Goal: Task Accomplishment & Management: Manage account settings

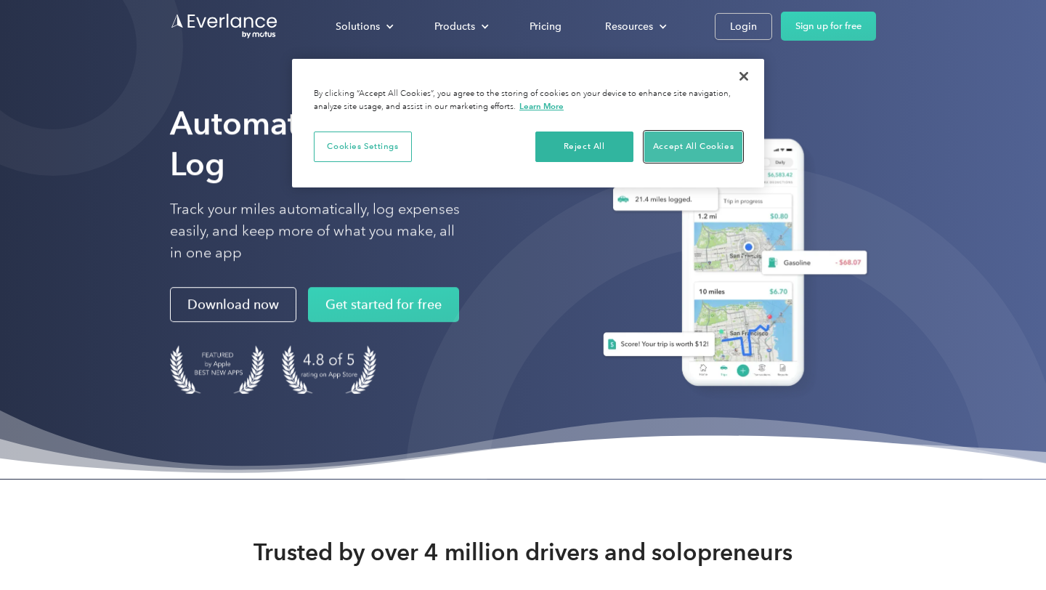
click at [663, 149] on button "Accept All Cookies" at bounding box center [693, 146] width 98 height 31
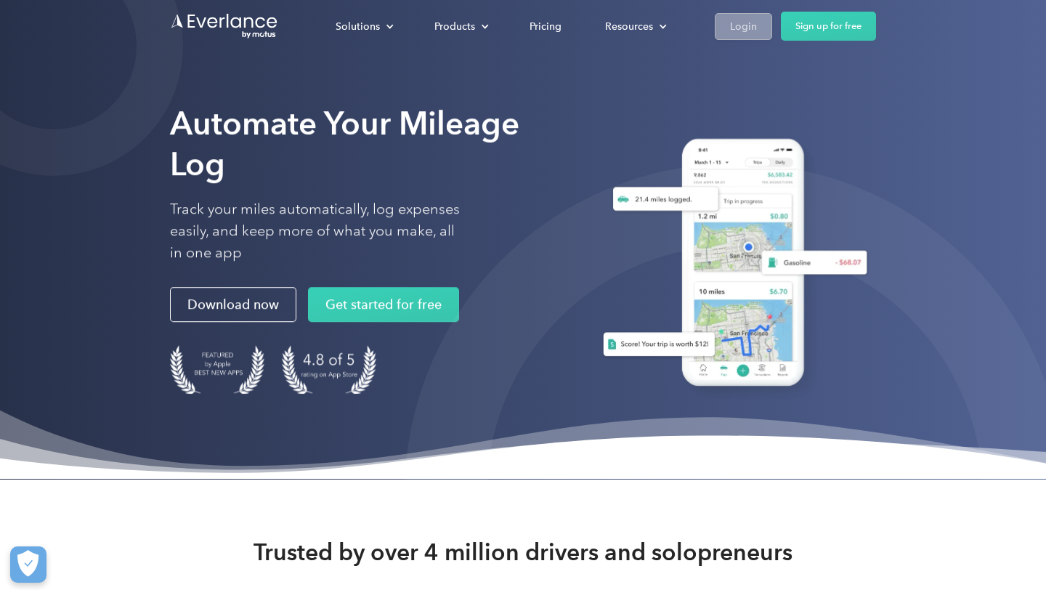
click at [731, 20] on div "Login" at bounding box center [743, 26] width 27 height 18
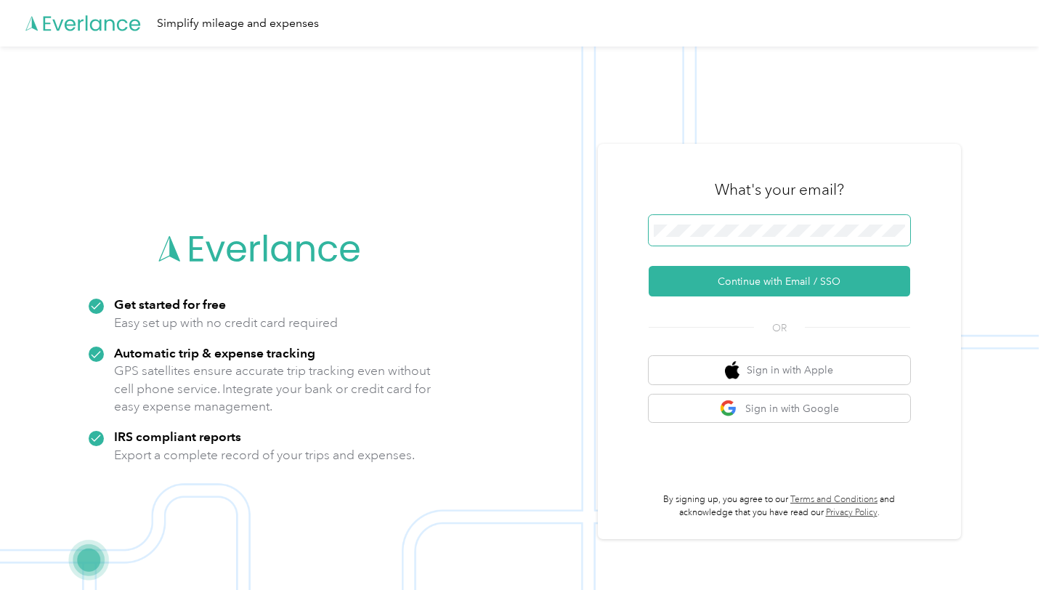
click at [752, 221] on span at bounding box center [779, 230] width 261 height 31
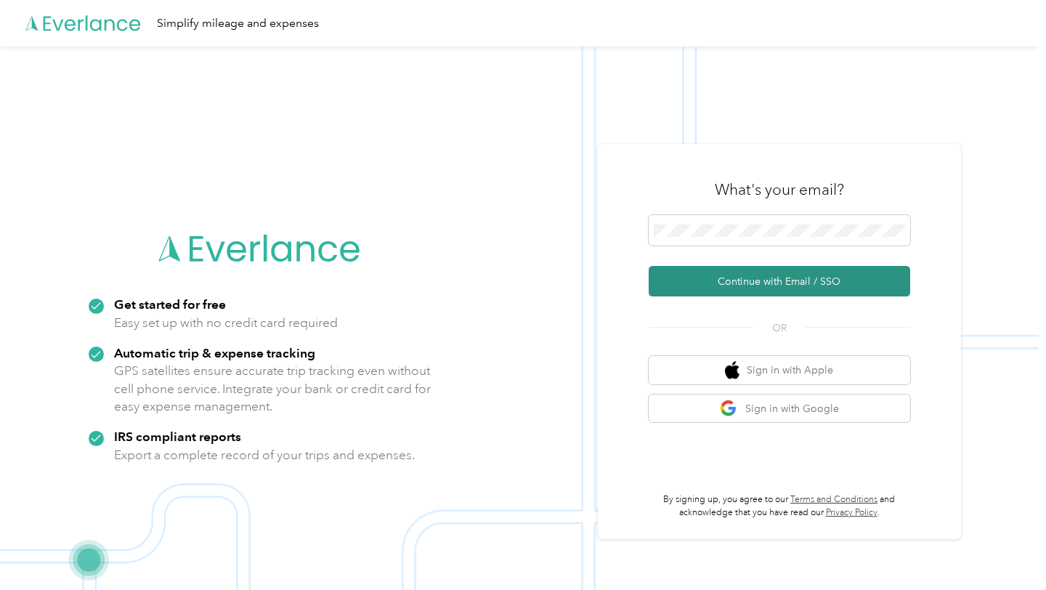
click at [769, 277] on button "Continue with Email / SSO" at bounding box center [779, 281] width 261 height 31
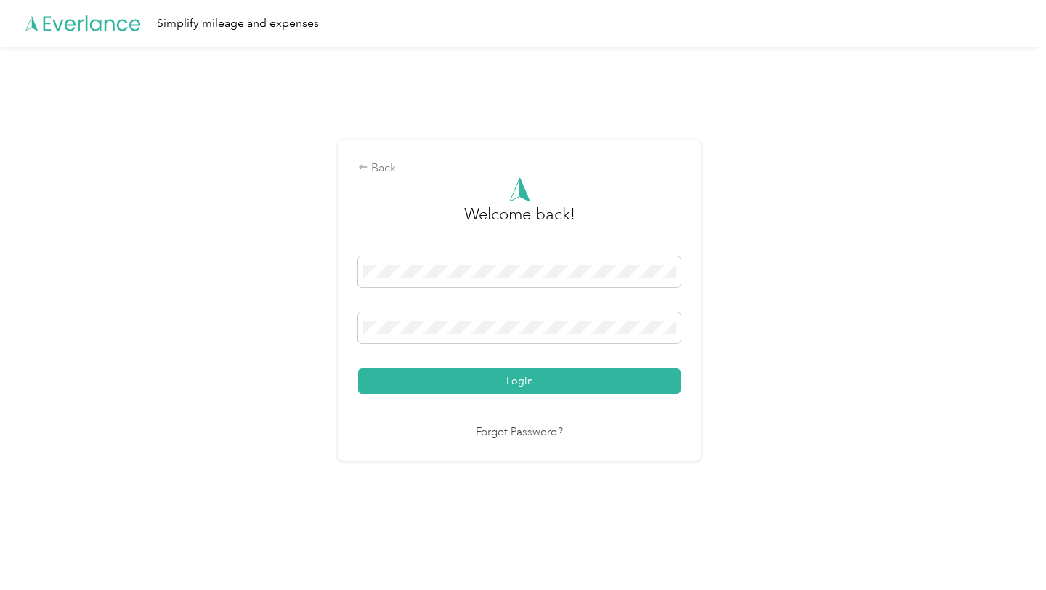
click at [538, 432] on link "Forgot Password?" at bounding box center [519, 432] width 87 height 17
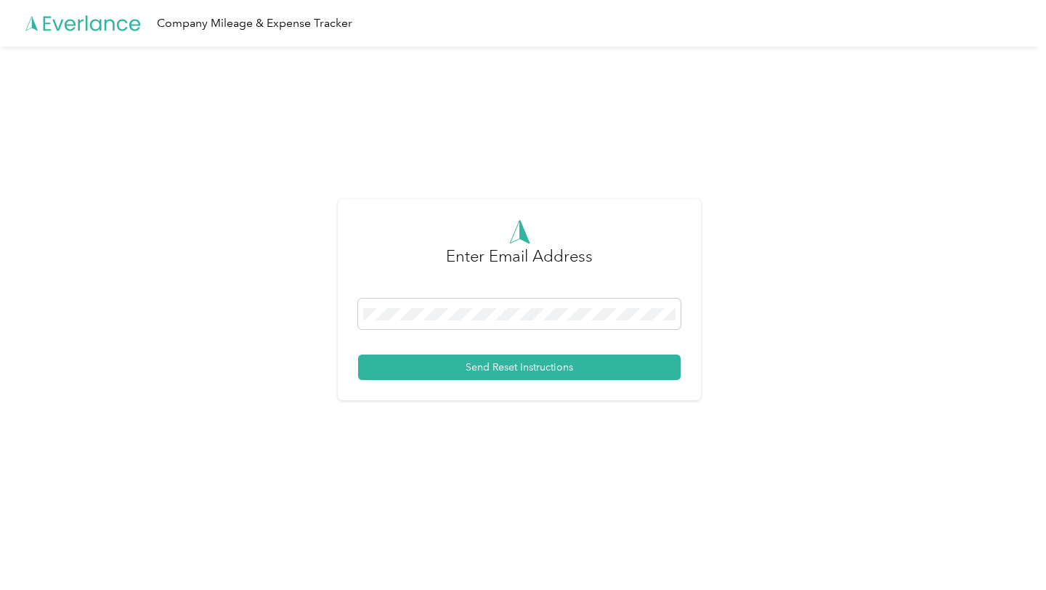
click at [492, 329] on div at bounding box center [519, 317] width 322 height 36
click at [492, 322] on span at bounding box center [519, 314] width 322 height 31
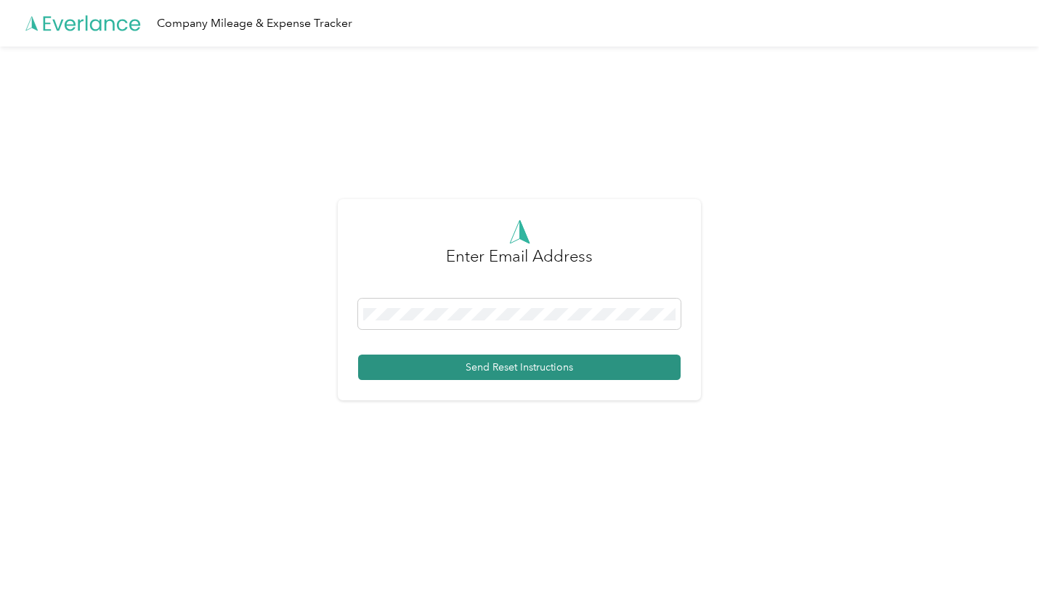
click at [508, 378] on button "Send Reset Instructions" at bounding box center [519, 366] width 322 height 25
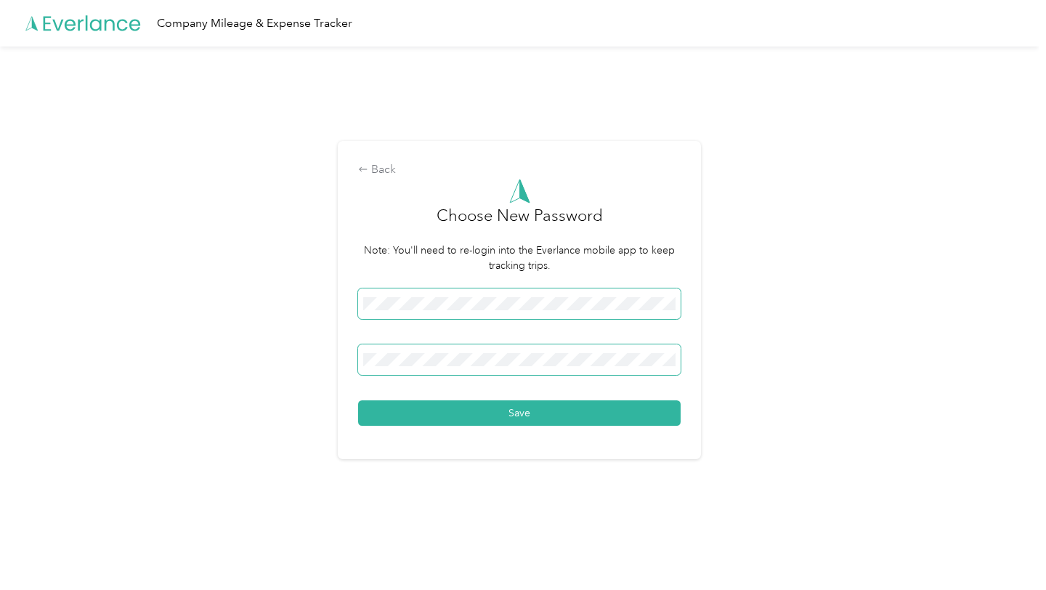
click at [358, 400] on button "Save" at bounding box center [519, 412] width 322 height 25
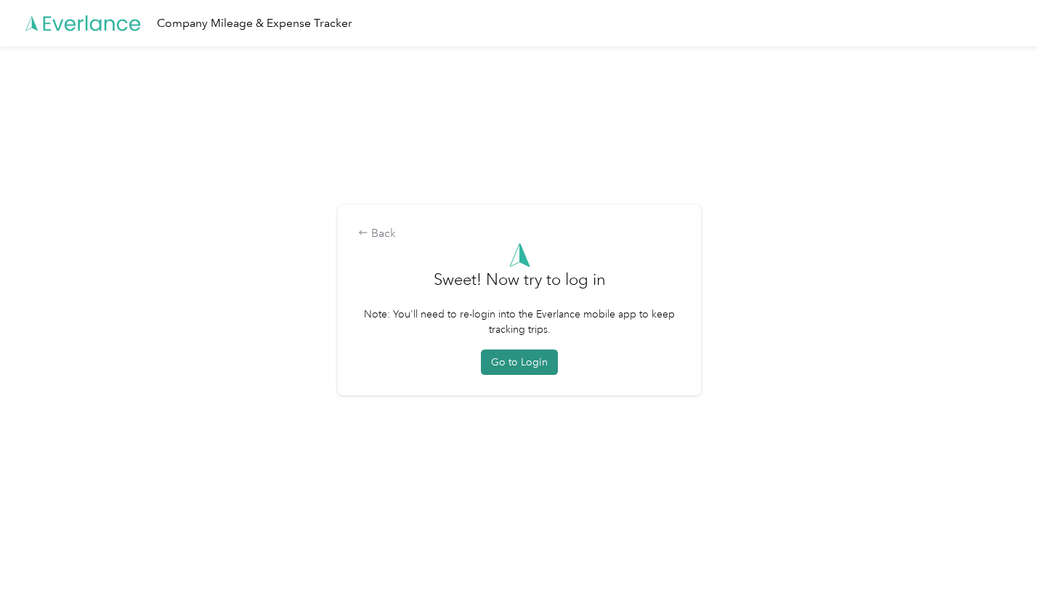
click at [526, 365] on button "Go to Login" at bounding box center [519, 361] width 77 height 25
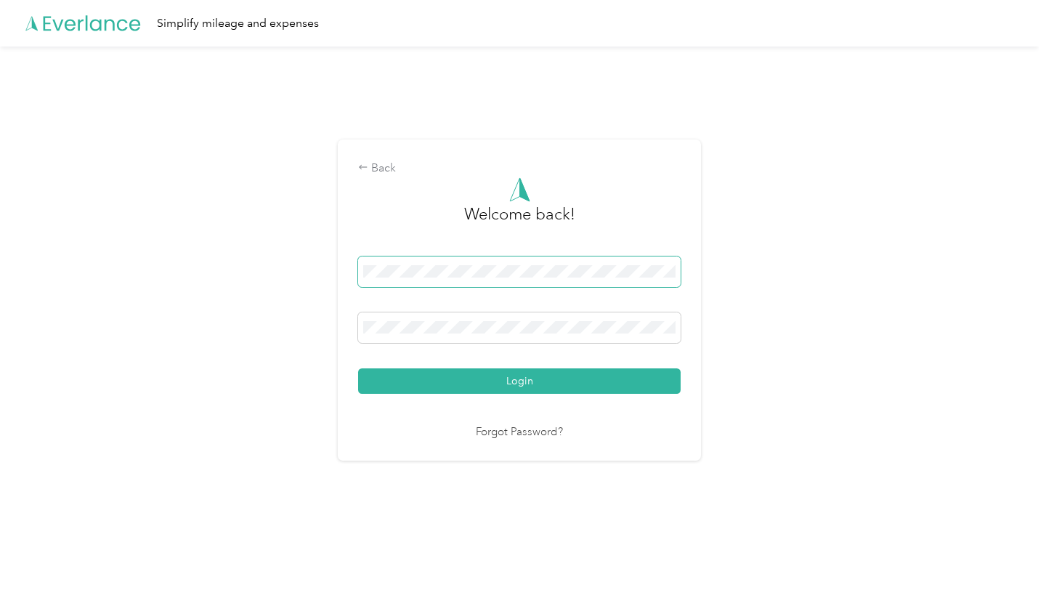
click at [482, 282] on span at bounding box center [519, 271] width 322 height 31
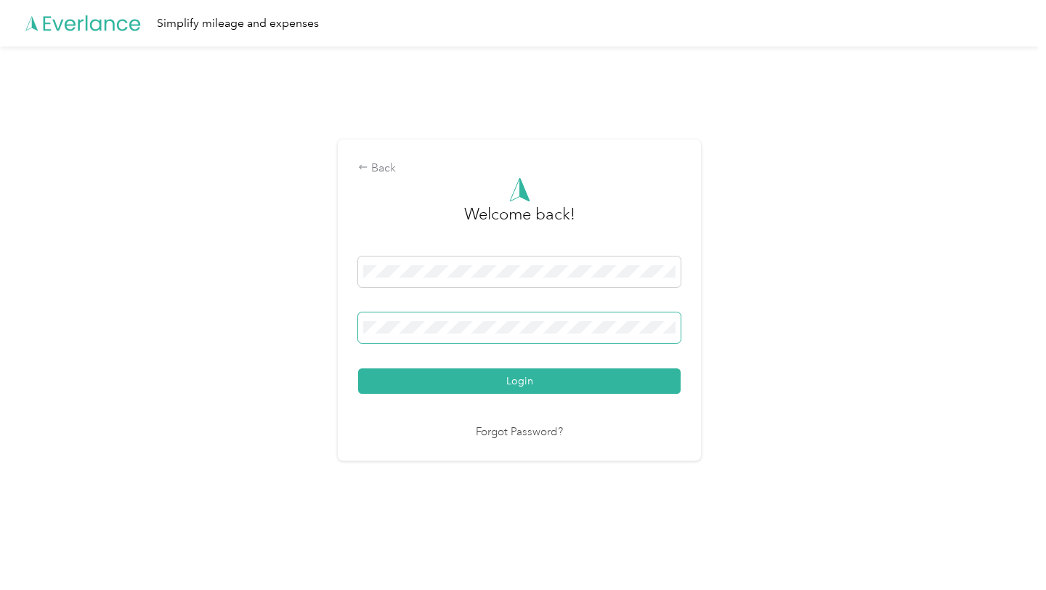
click at [466, 335] on span at bounding box center [519, 327] width 322 height 31
click at [358, 368] on button "Login" at bounding box center [519, 380] width 322 height 25
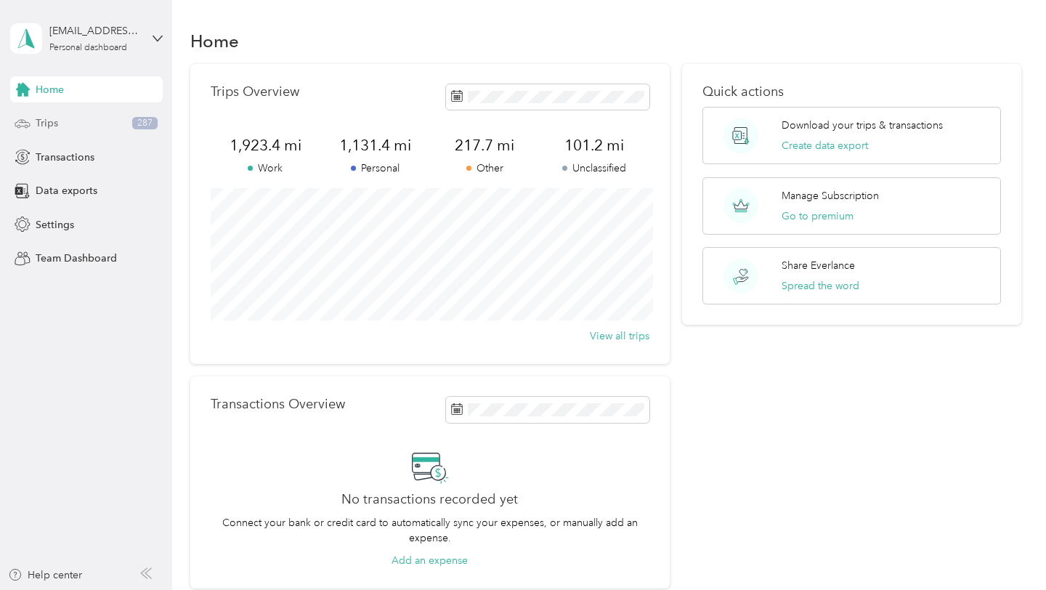
click at [113, 121] on div "Trips 287" at bounding box center [86, 123] width 153 height 26
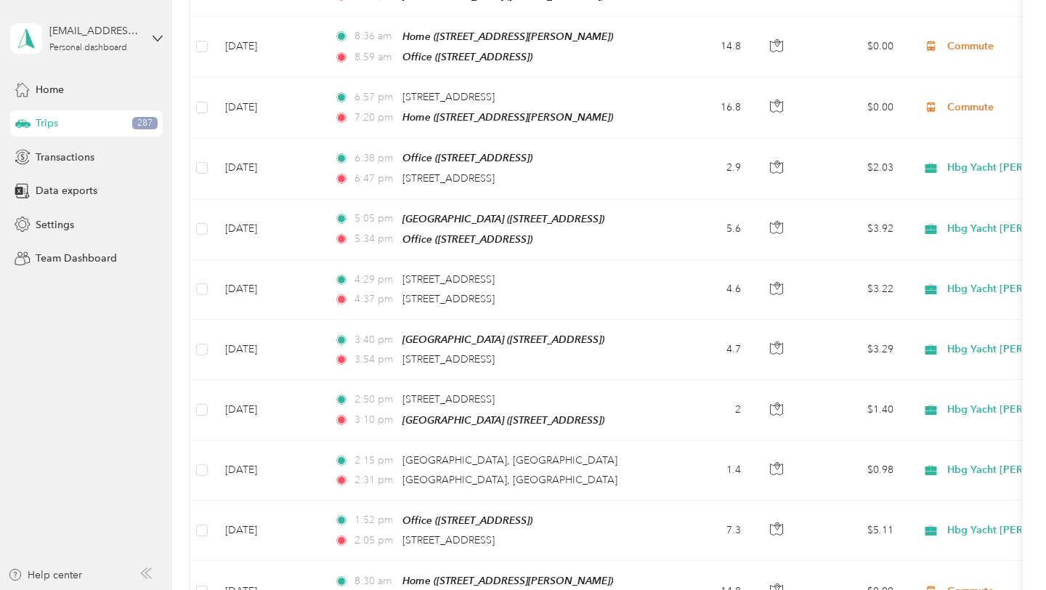
scroll to position [1409, 0]
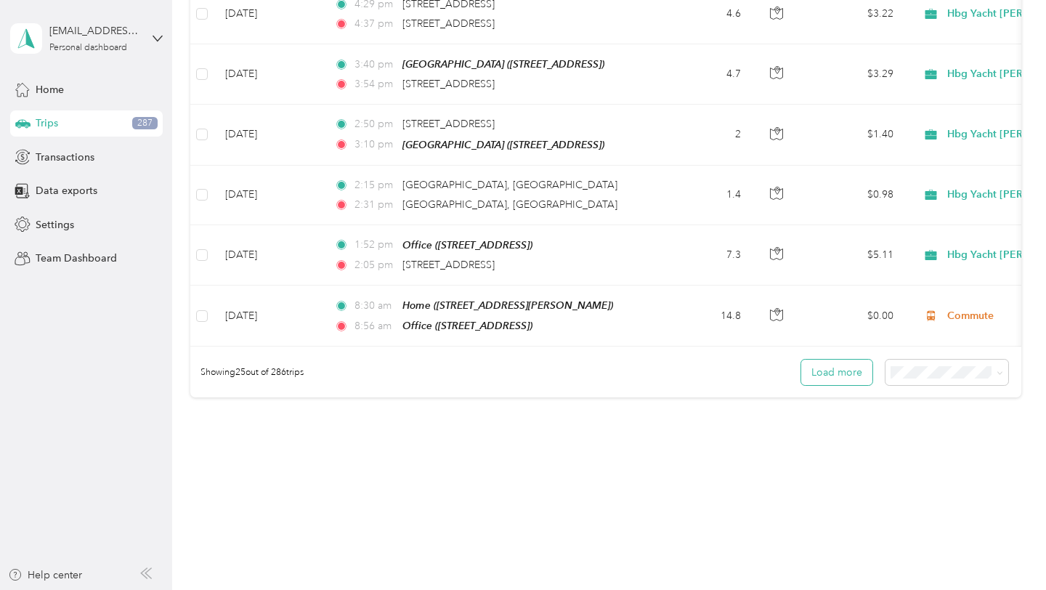
click at [830, 360] on button "Load more" at bounding box center [836, 372] width 71 height 25
click at [930, 444] on span "100 per load" at bounding box center [933, 441] width 60 height 12
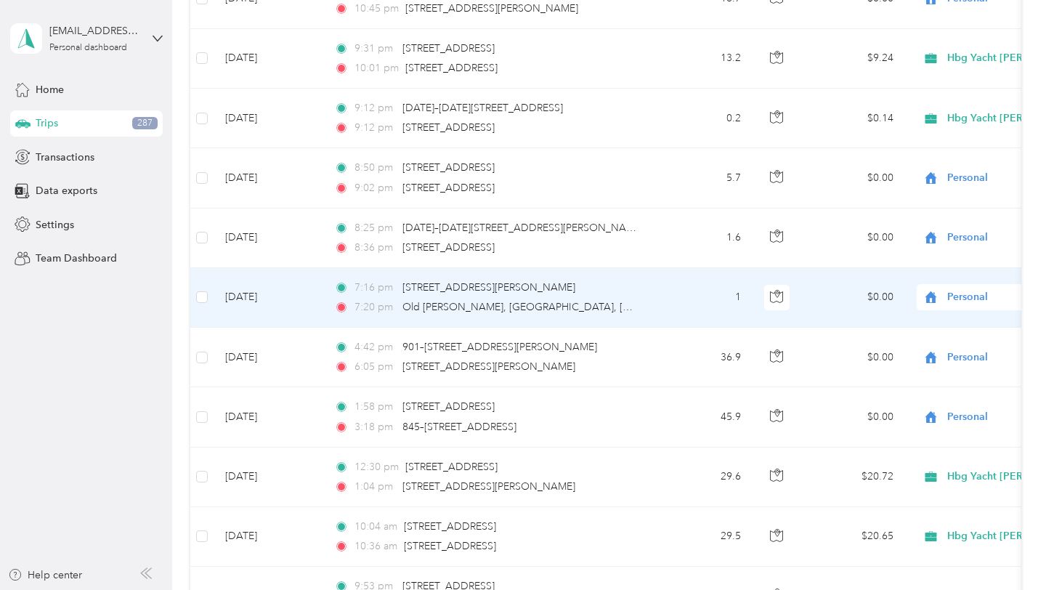
scroll to position [5900, 0]
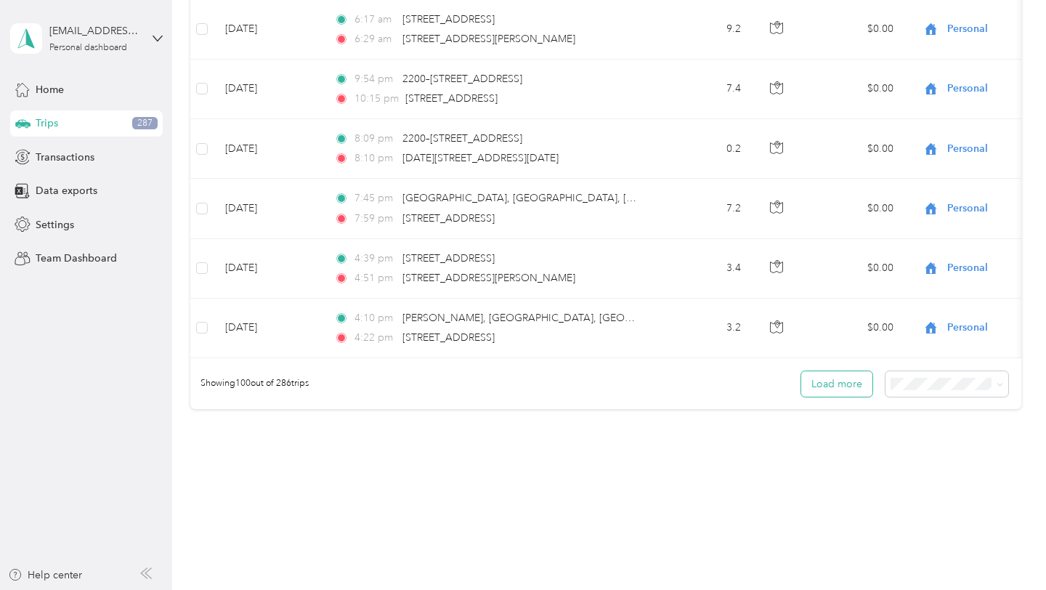
click at [870, 371] on button "Load more" at bounding box center [836, 383] width 71 height 25
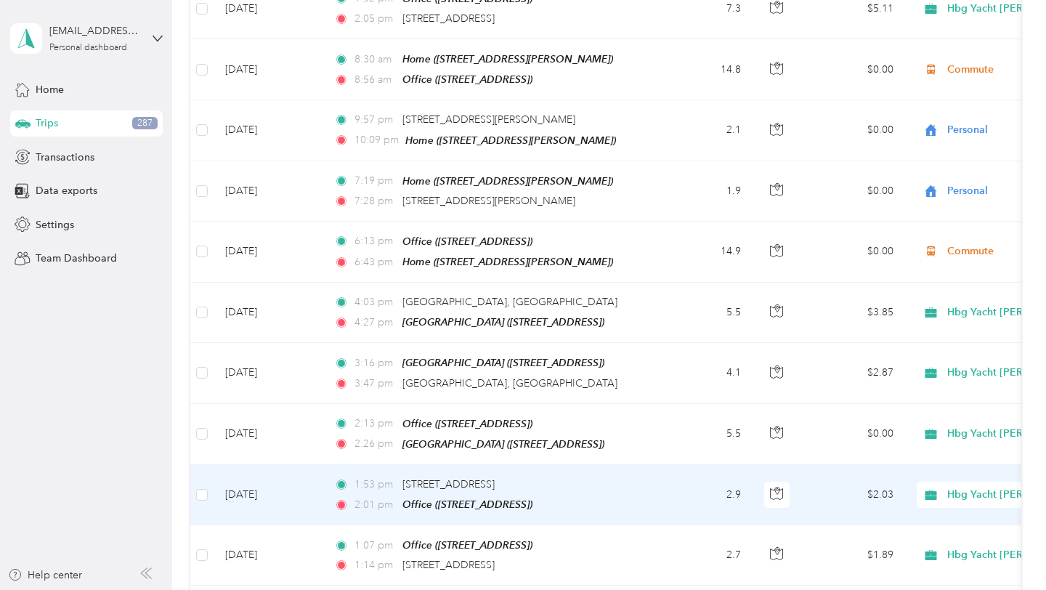
scroll to position [0, 0]
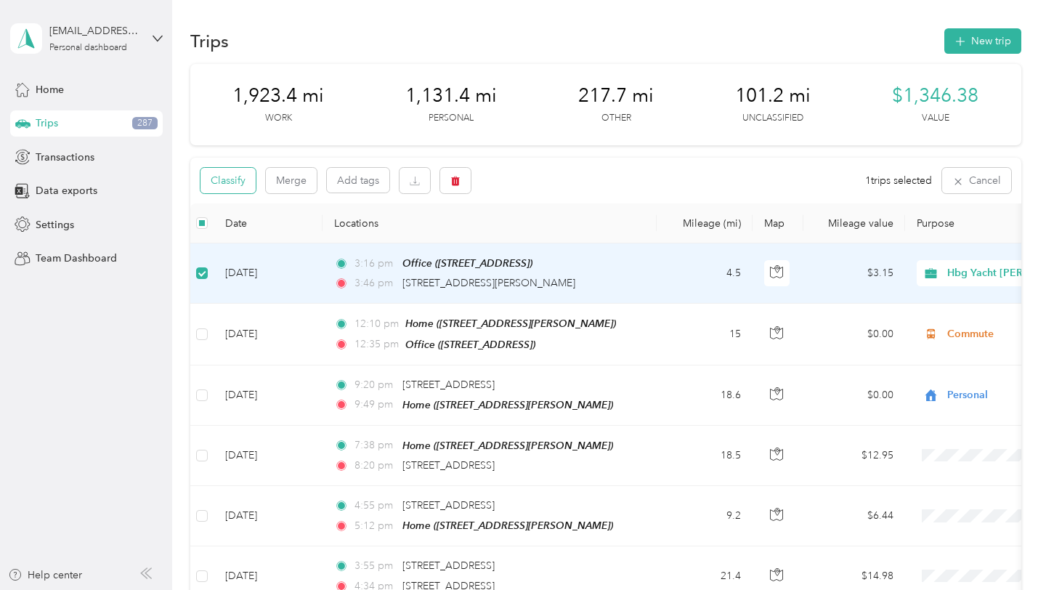
click at [243, 190] on button "Classify" at bounding box center [227, 180] width 55 height 25
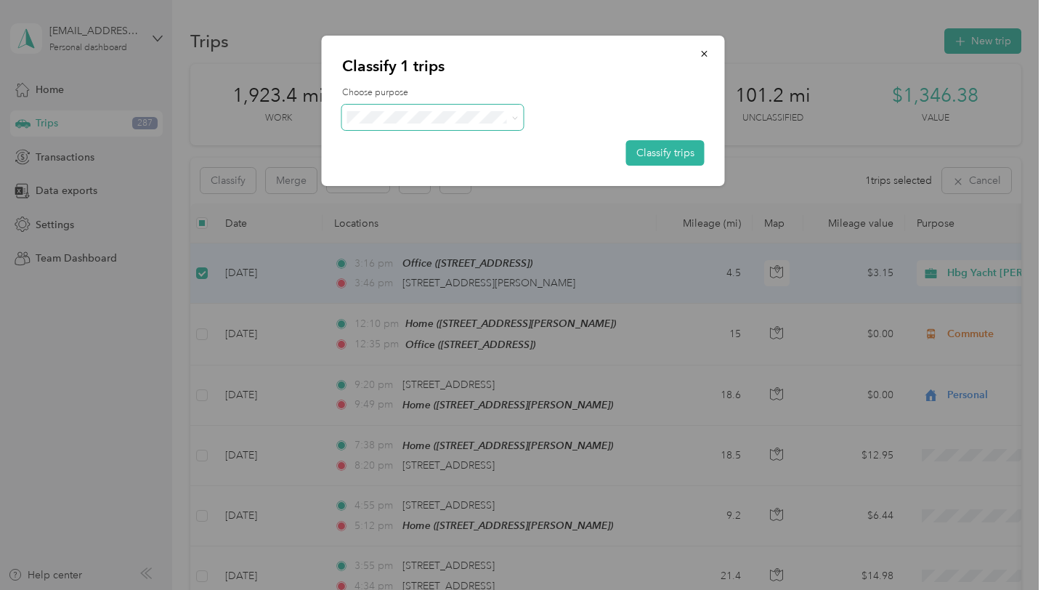
click at [423, 124] on span at bounding box center [433, 117] width 182 height 25
click at [500, 86] on div "Classify 1 trips Choose purpose Classify trips" at bounding box center [523, 111] width 403 height 150
click at [706, 51] on icon "button" at bounding box center [704, 54] width 6 height 6
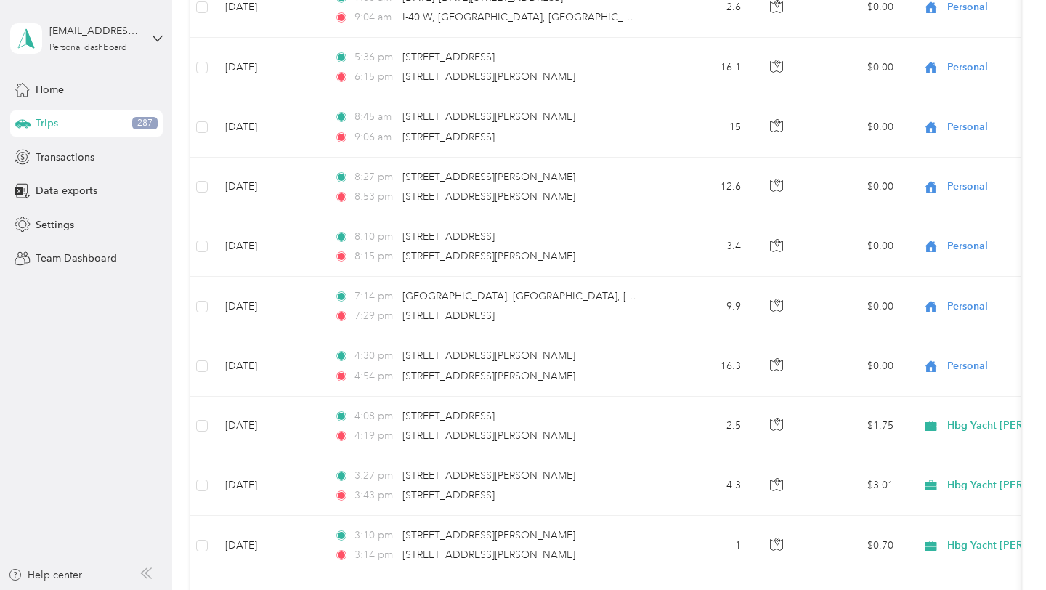
scroll to position [11874, 0]
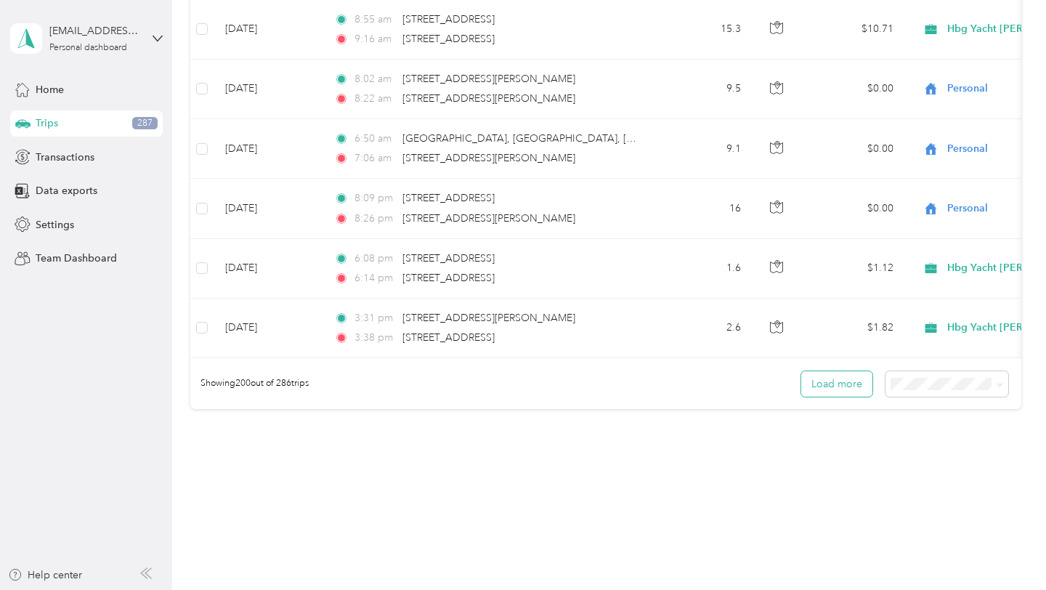
click at [821, 371] on button "Load more" at bounding box center [836, 383] width 71 height 25
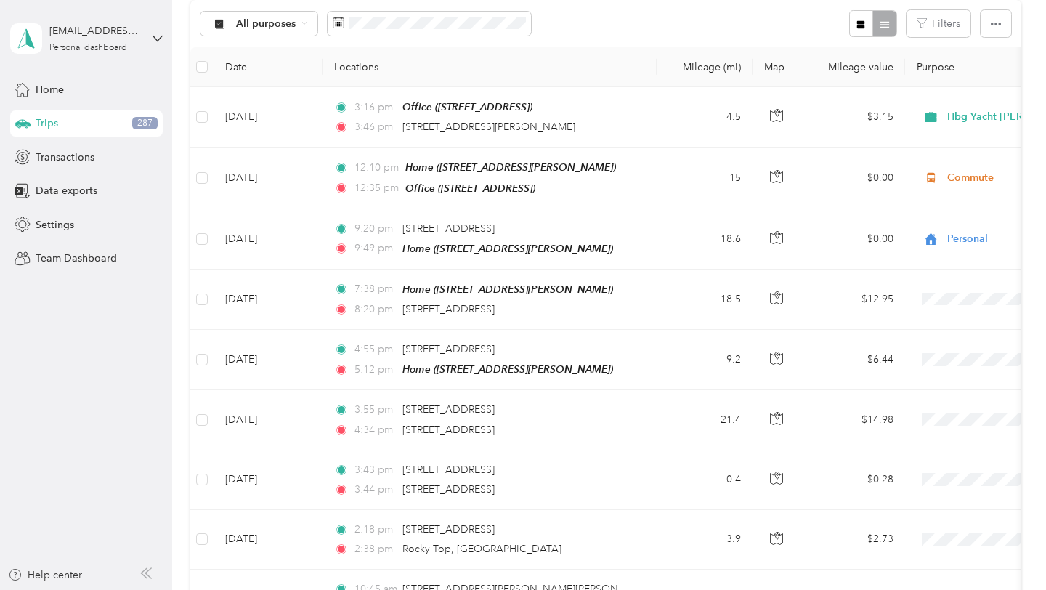
scroll to position [0, 0]
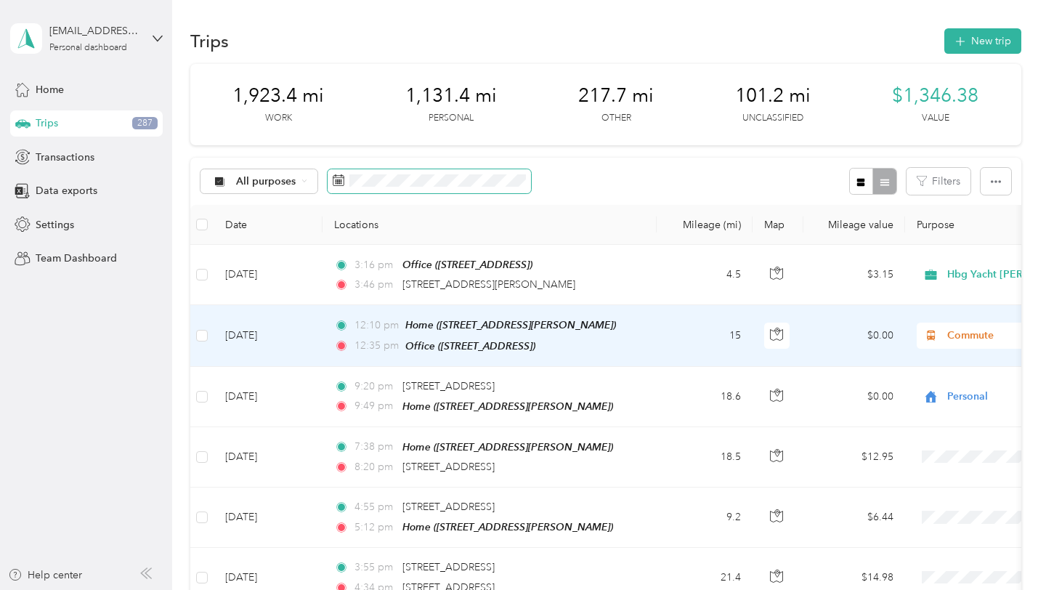
click at [397, 187] on span at bounding box center [429, 181] width 203 height 25
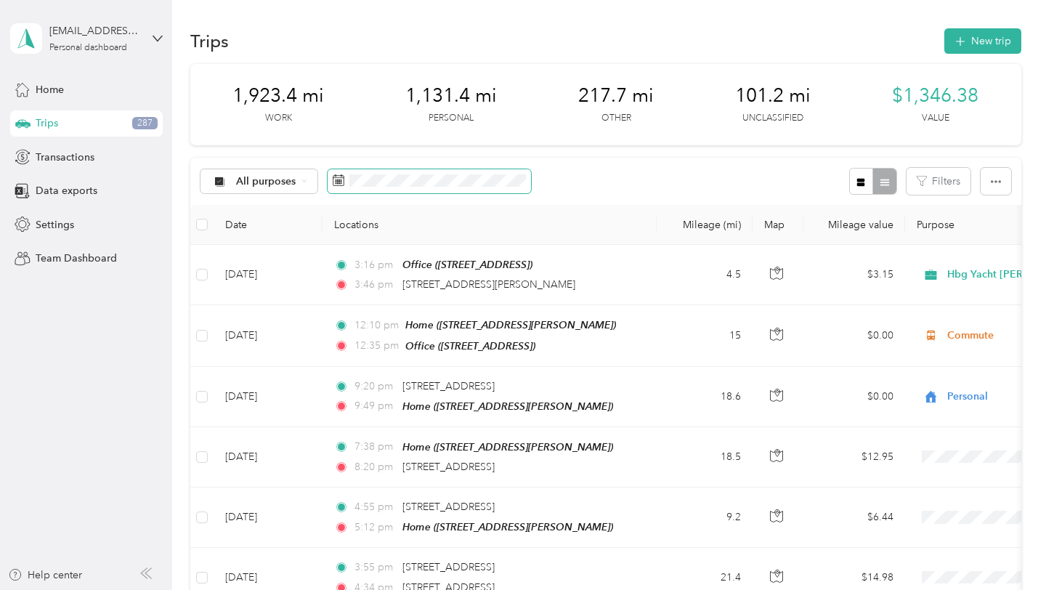
click at [336, 179] on icon at bounding box center [339, 180] width 12 height 12
click at [338, 182] on rect at bounding box center [338, 181] width 1 height 1
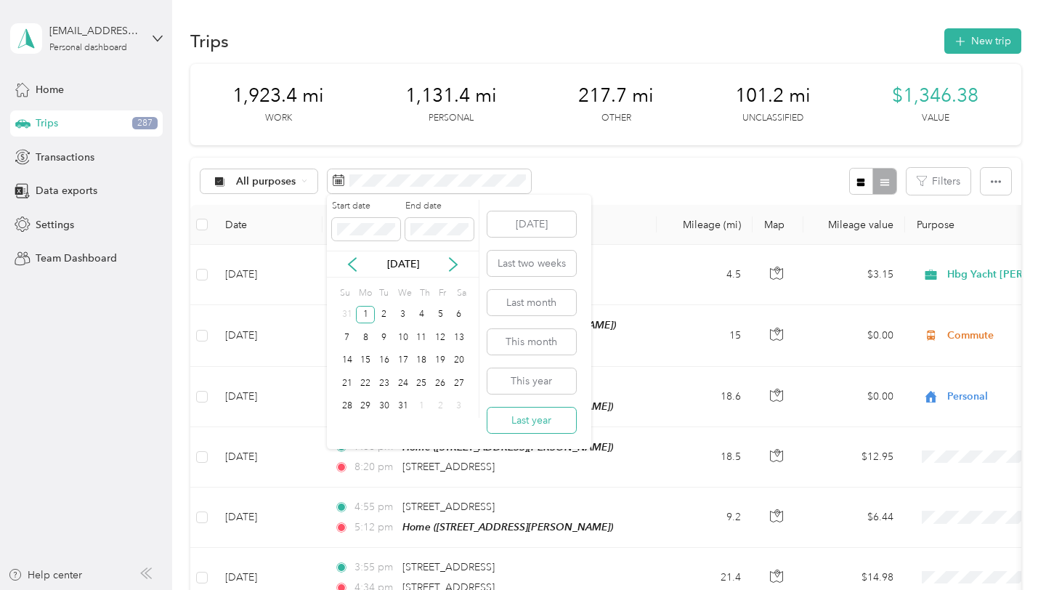
click at [520, 413] on button "Last year" at bounding box center [531, 419] width 89 height 25
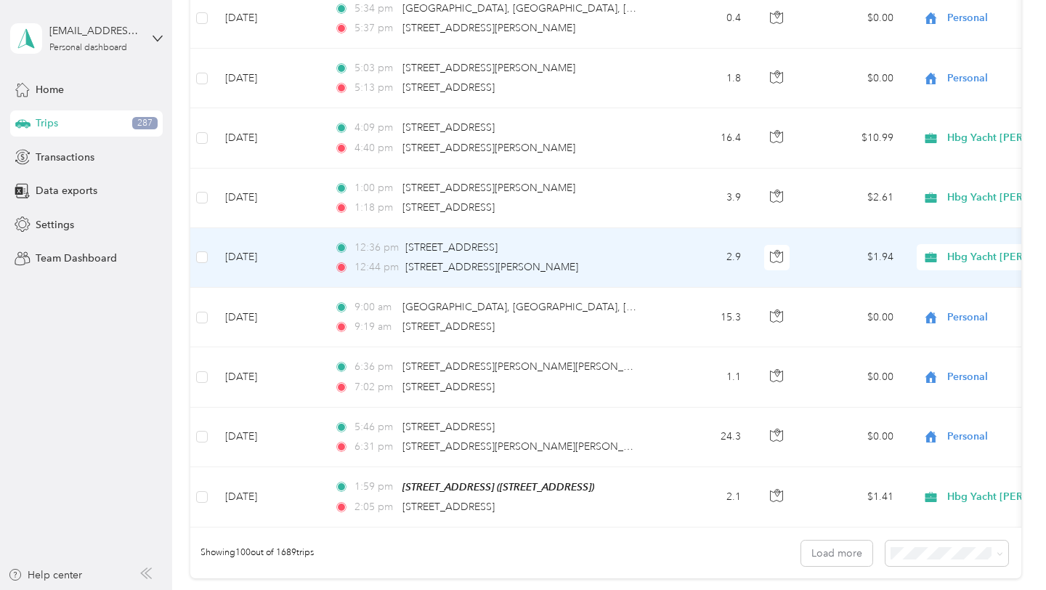
scroll to position [5887, 0]
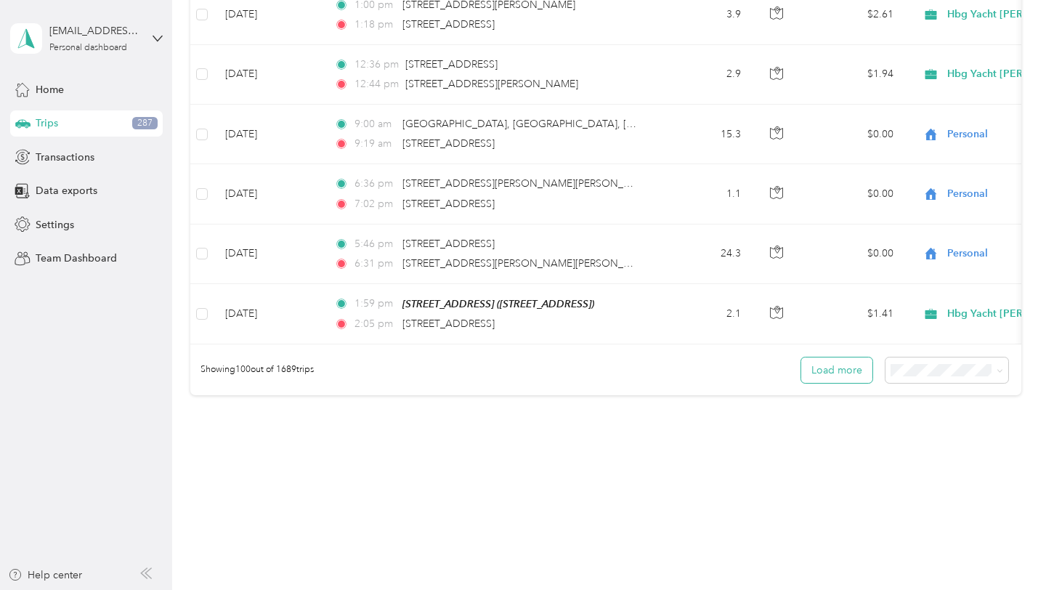
click at [872, 367] on button "Load more" at bounding box center [836, 369] width 71 height 25
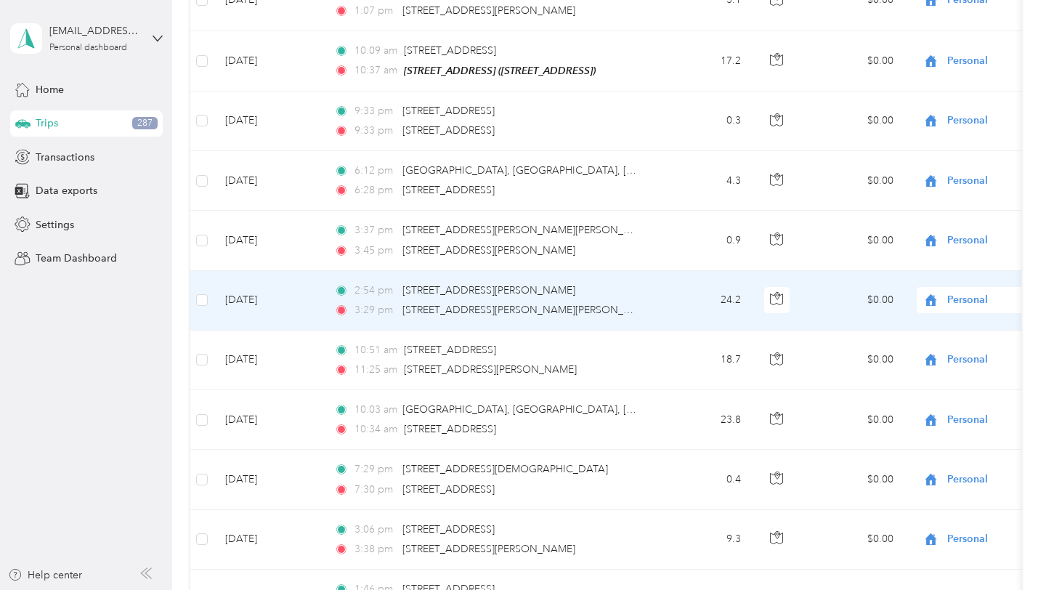
scroll to position [0, 0]
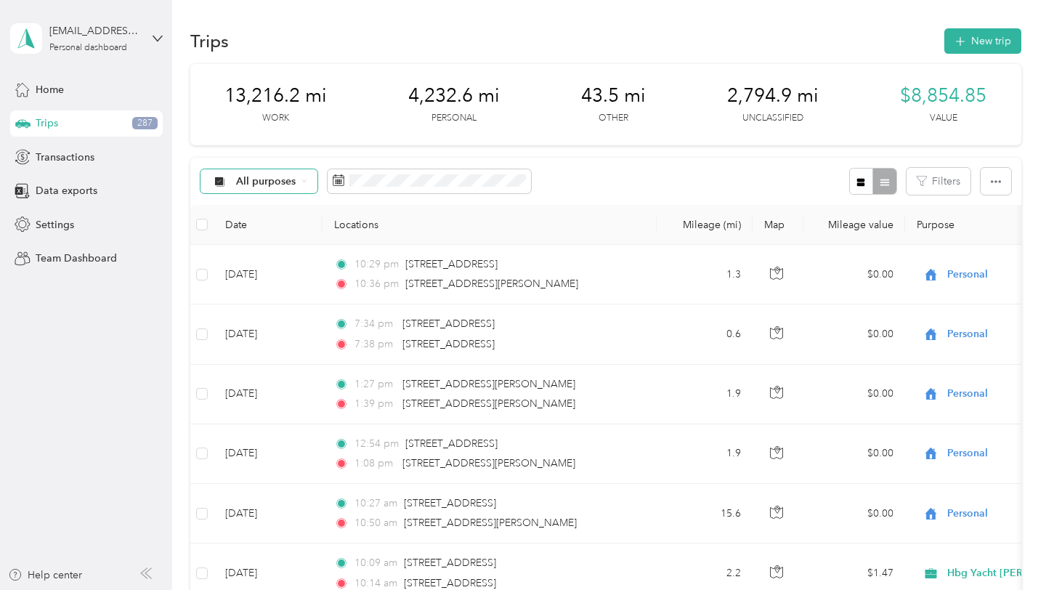
click at [299, 177] on div "All purposes" at bounding box center [259, 181] width 118 height 25
click at [304, 238] on li "Unclassified" at bounding box center [340, 232] width 280 height 25
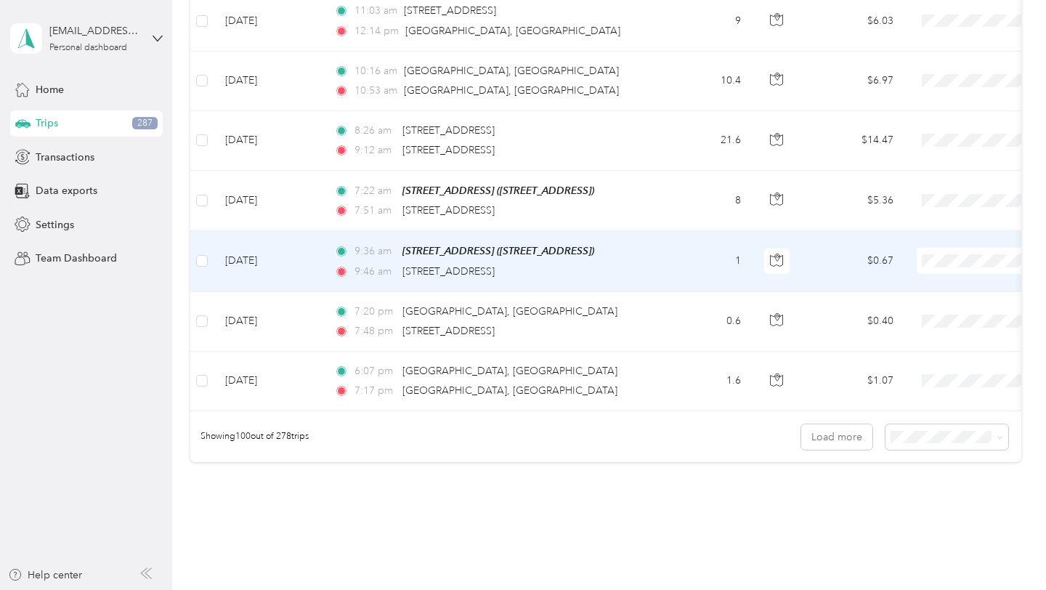
scroll to position [5894, 0]
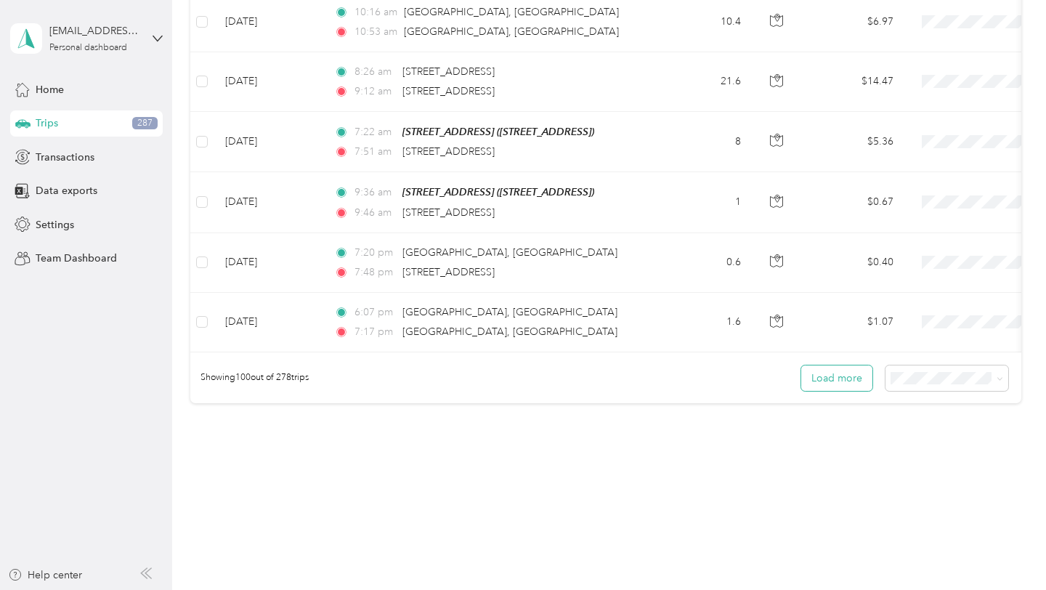
click at [835, 365] on button "Load more" at bounding box center [836, 377] width 71 height 25
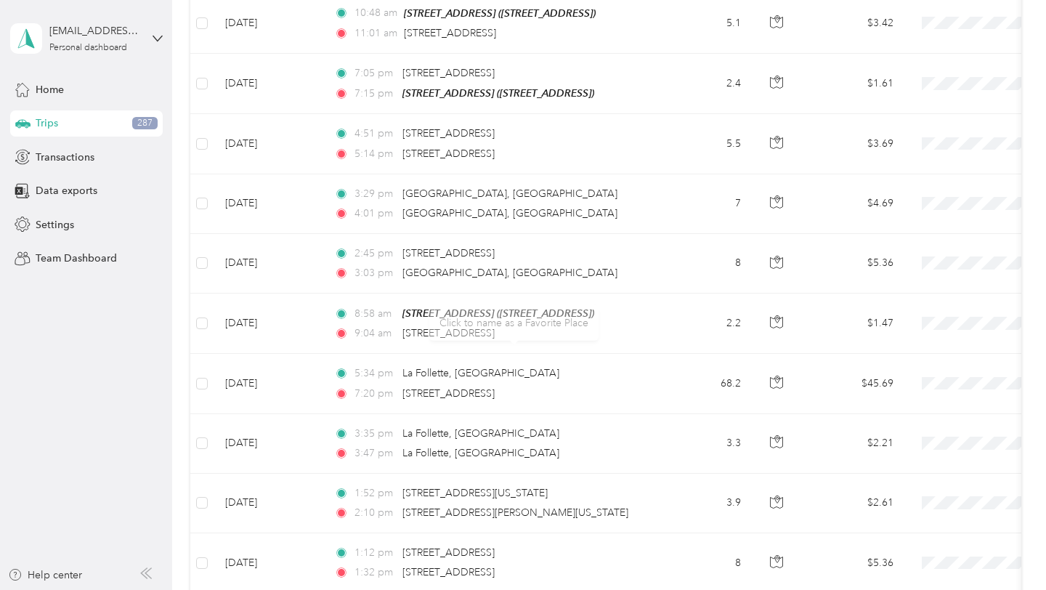
scroll to position [11882, 0]
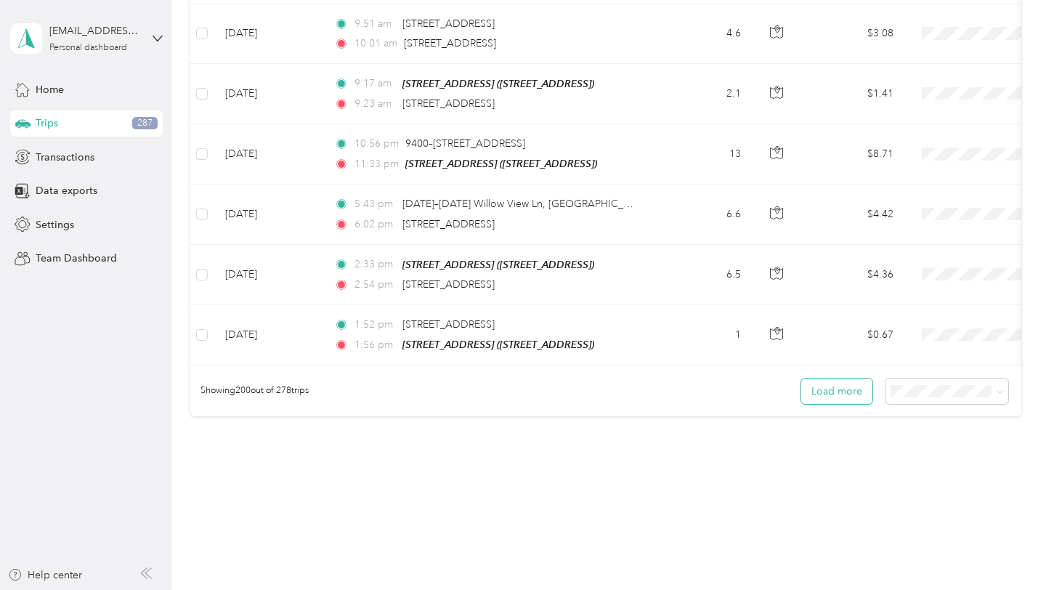
click at [871, 378] on button "Load more" at bounding box center [836, 390] width 71 height 25
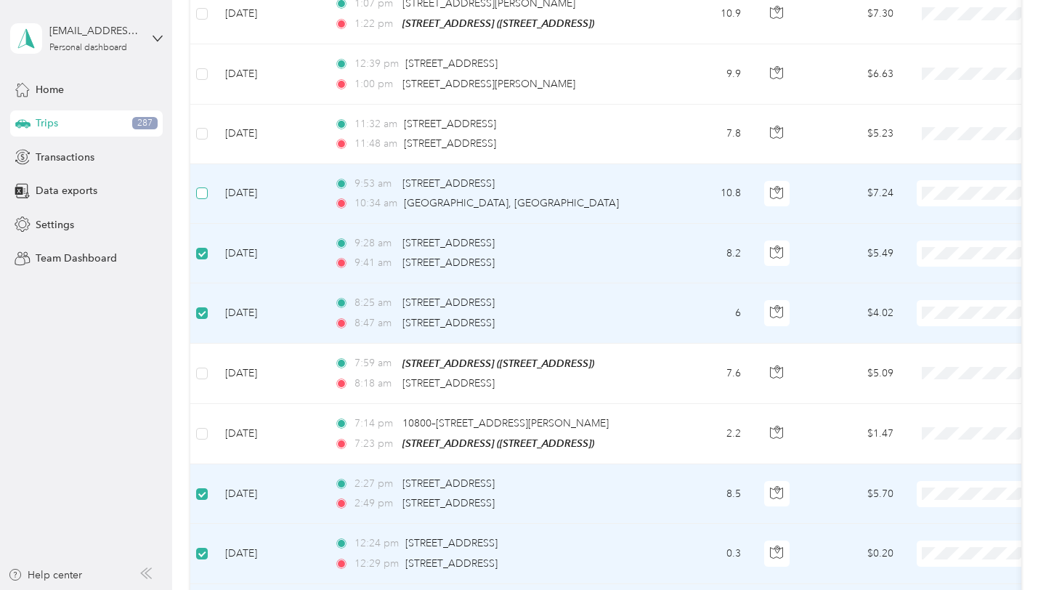
scroll to position [13700, 0]
click at [208, 166] on td at bounding box center [201, 196] width 23 height 60
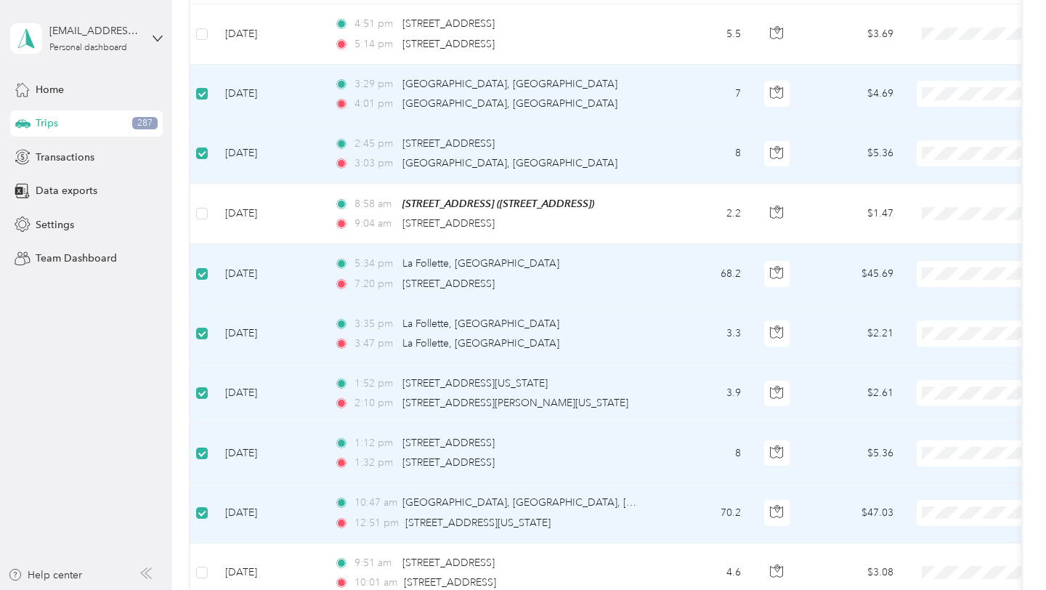
scroll to position [11235, 0]
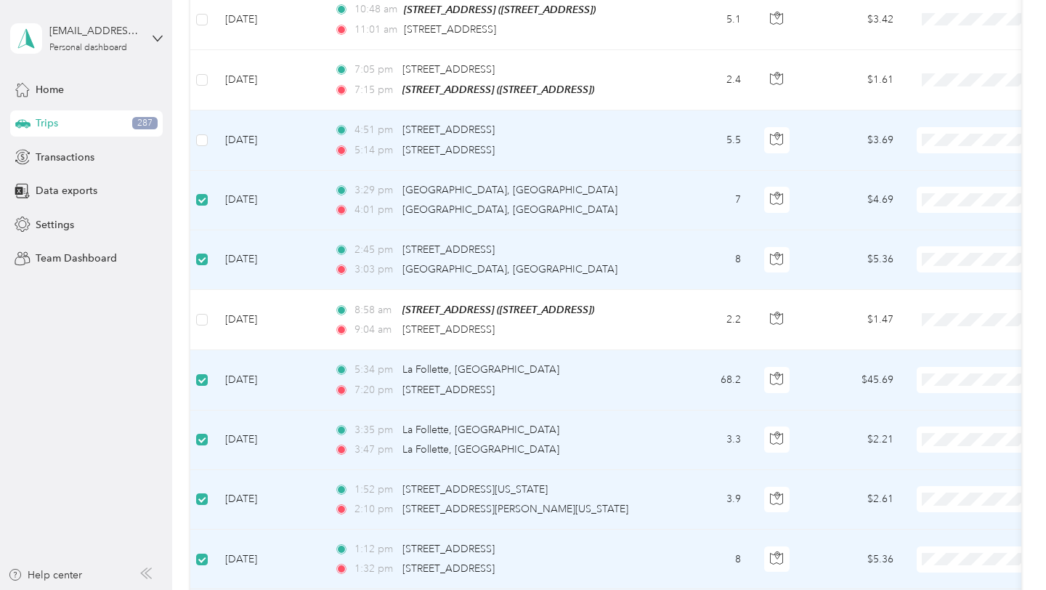
click at [208, 120] on td at bounding box center [201, 140] width 23 height 60
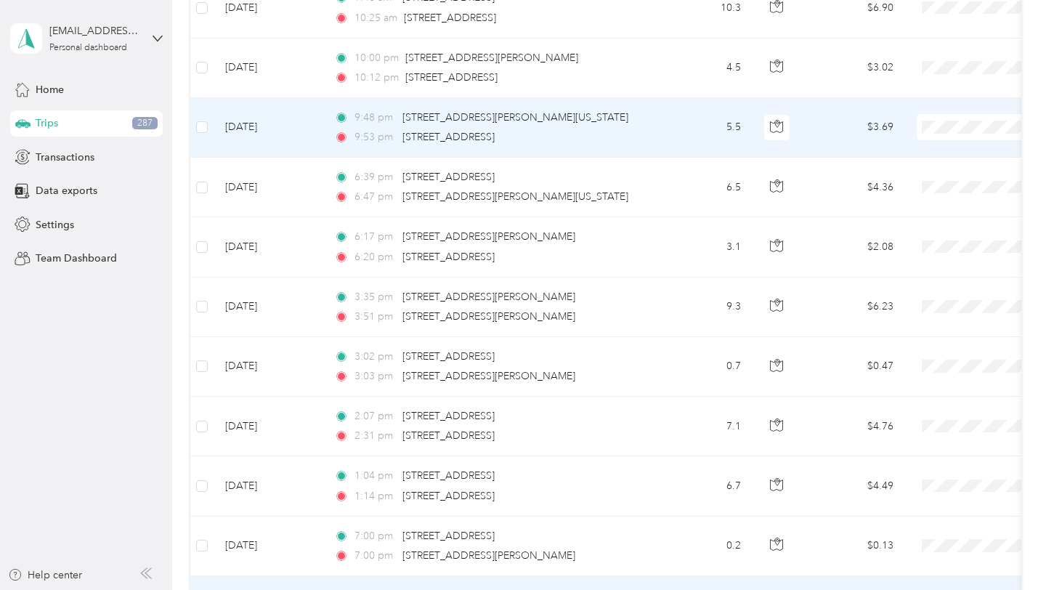
scroll to position [315, 0]
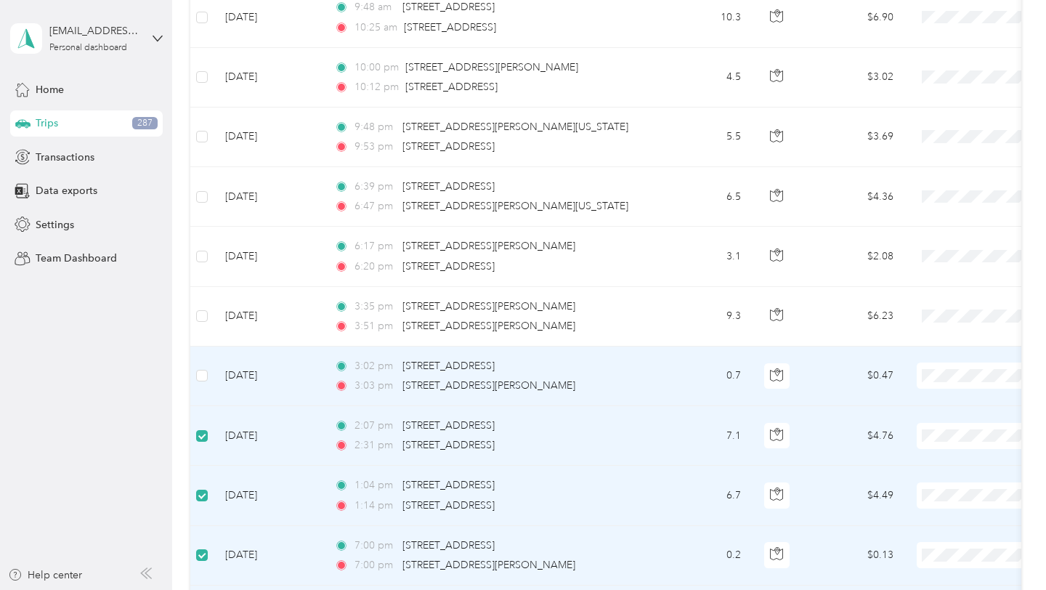
click at [204, 367] on td at bounding box center [201, 376] width 23 height 60
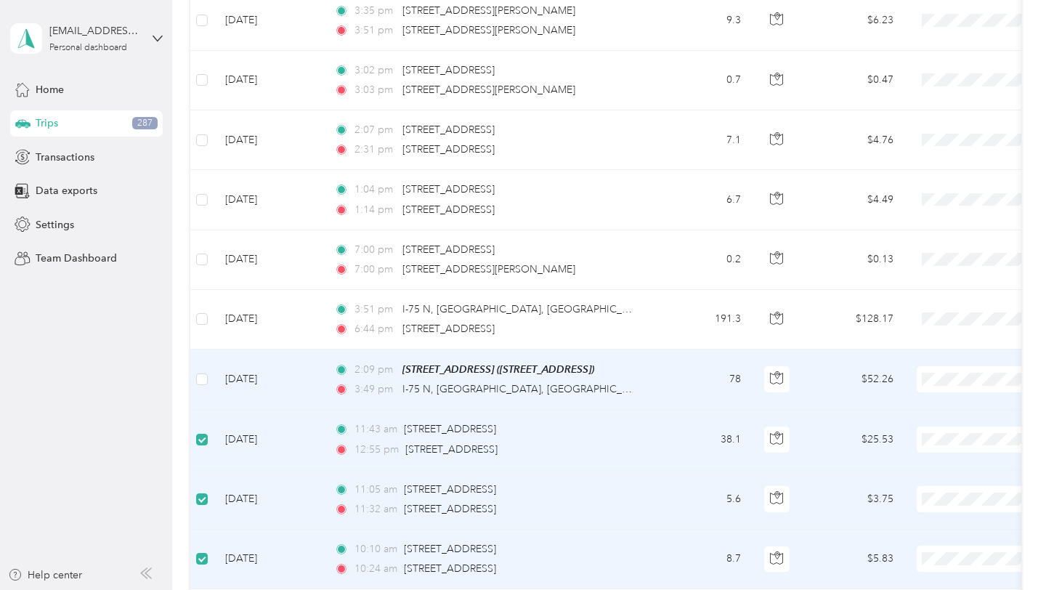
scroll to position [0, 0]
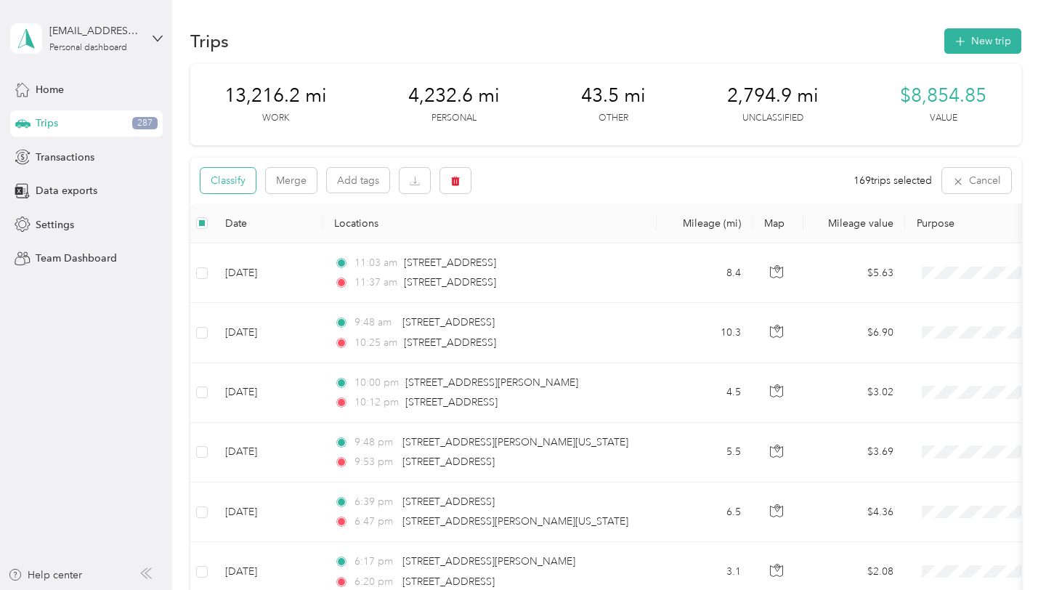
click at [248, 182] on button "Classify" at bounding box center [227, 180] width 55 height 25
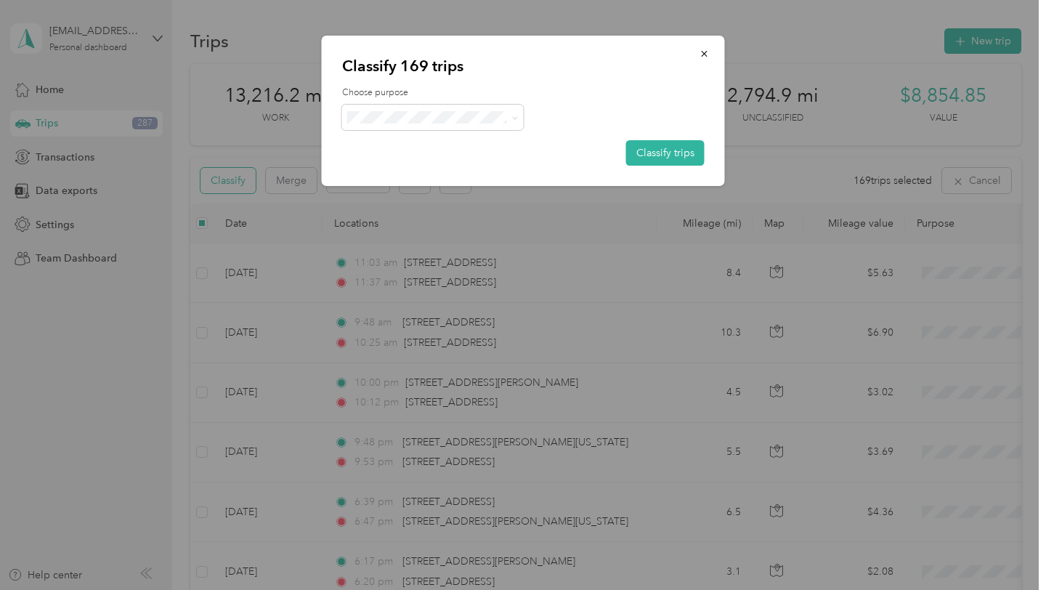
click at [429, 80] on div "Classify 169 trips Choose purpose Classify trips" at bounding box center [523, 111] width 403 height 150
click at [428, 187] on span "Hbg Yacht Sales - Broker (Alex)" at bounding box center [495, 194] width 234 height 15
click at [660, 147] on button "Classify trips" at bounding box center [665, 152] width 78 height 25
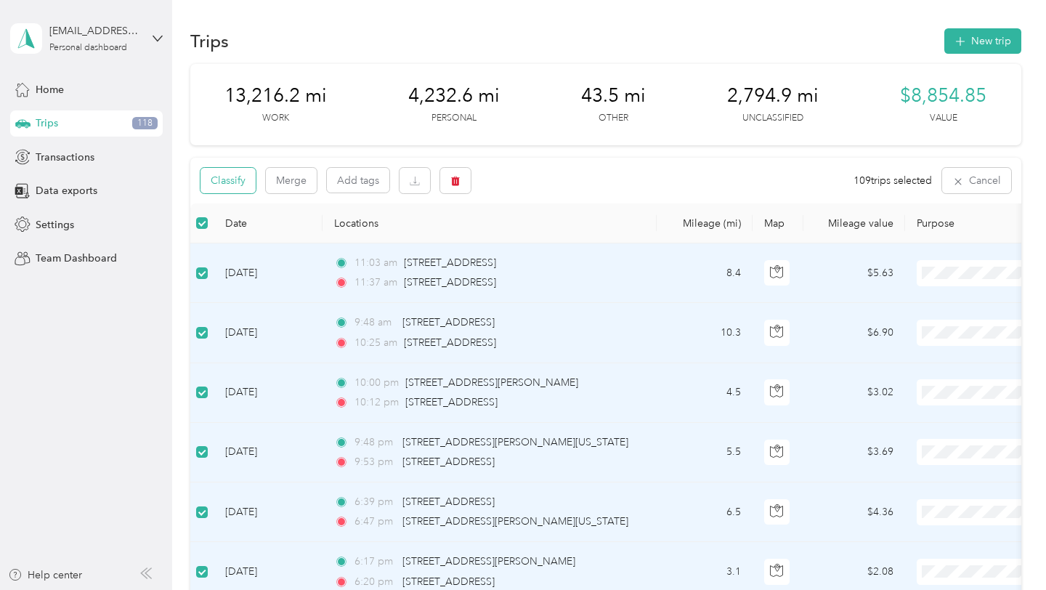
click at [246, 190] on button "Classify" at bounding box center [227, 180] width 55 height 25
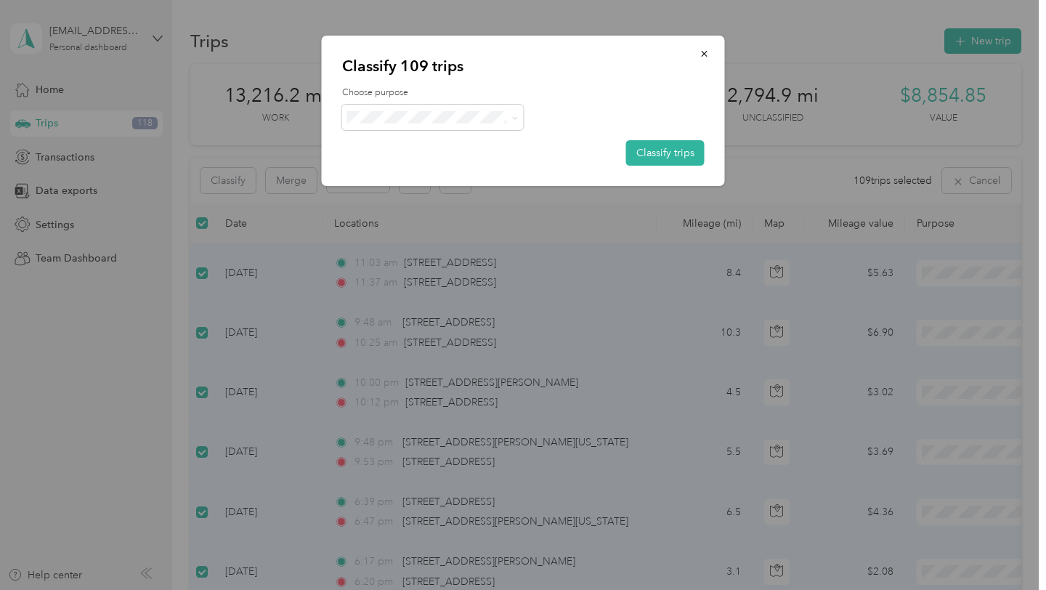
click at [405, 163] on span "Personal" at bounding box center [504, 167] width 252 height 15
click at [655, 144] on button "Classify trips" at bounding box center [665, 152] width 78 height 25
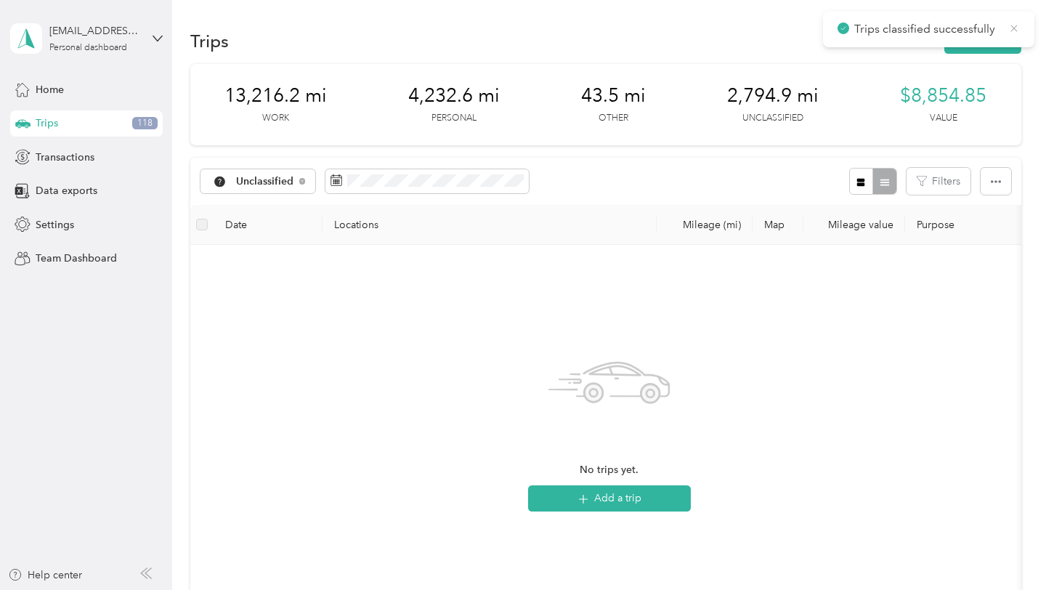
click at [1011, 24] on icon at bounding box center [1014, 28] width 12 height 13
click at [77, 93] on div "Home" at bounding box center [86, 89] width 153 height 26
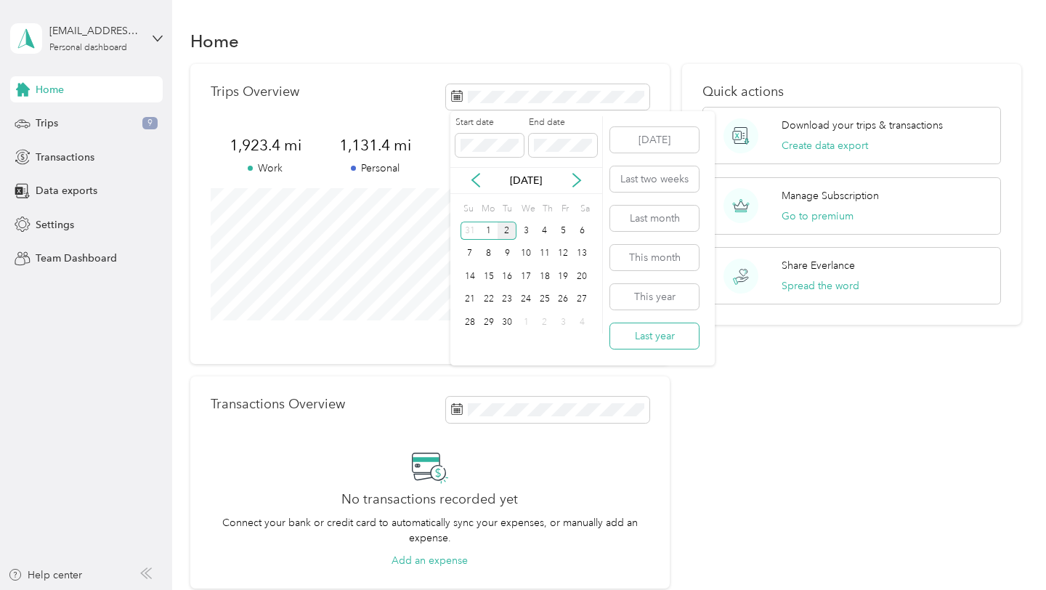
click at [641, 336] on button "Last year" at bounding box center [654, 335] width 89 height 25
